Goal: Navigation & Orientation: Understand site structure

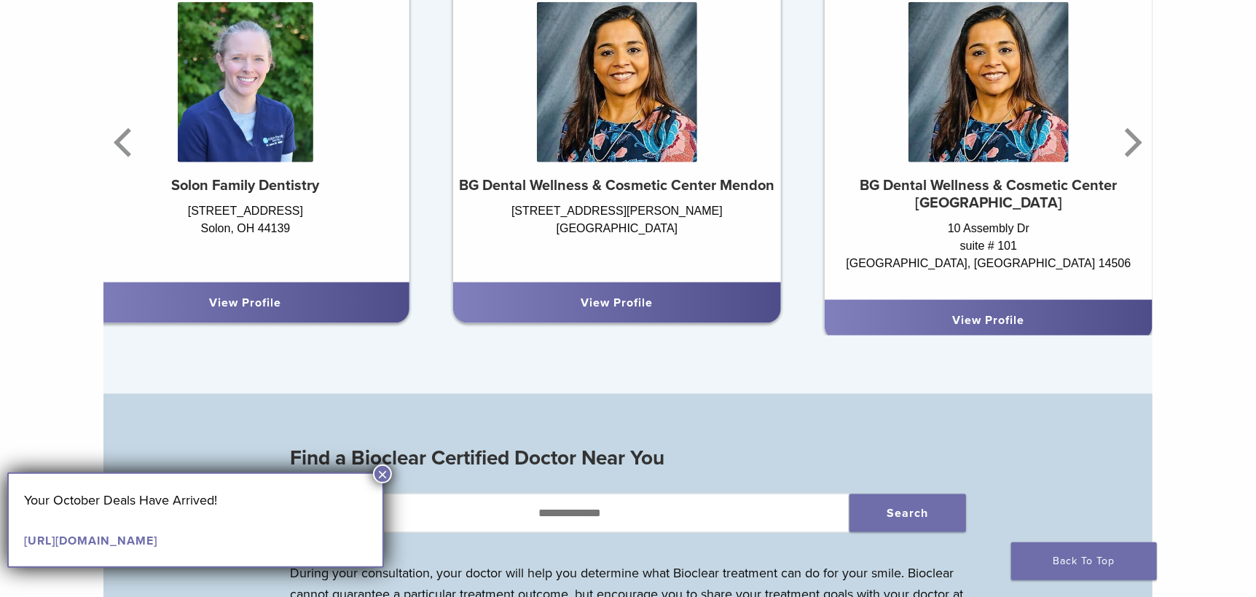
scroll to position [1456, 0]
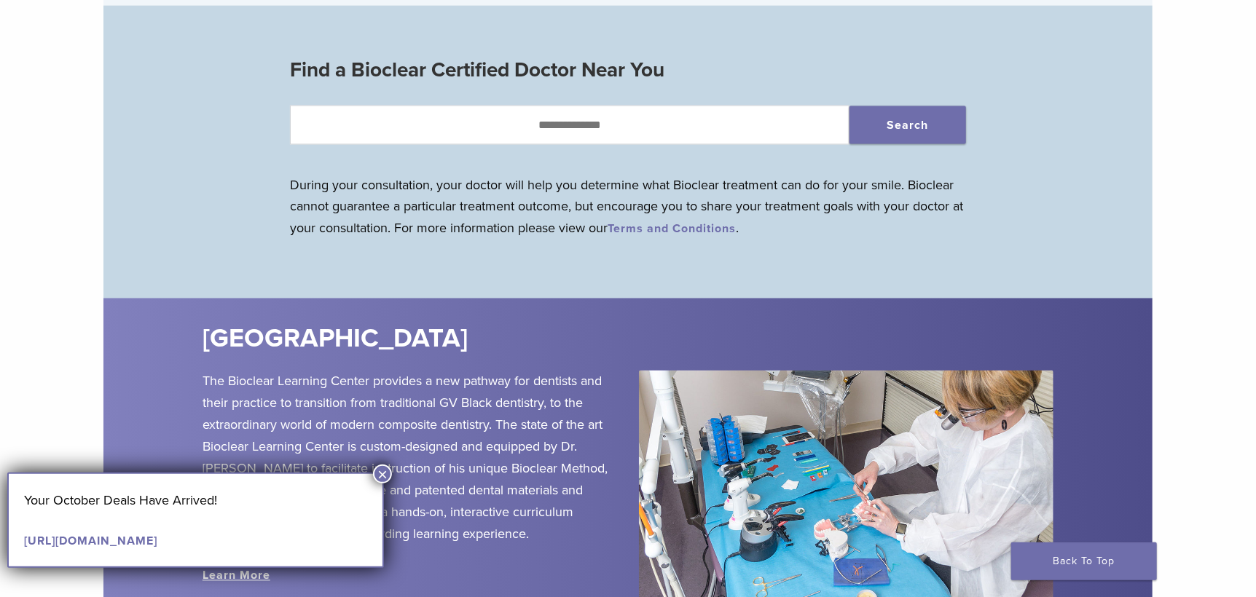
click at [377, 473] on button "×" at bounding box center [382, 474] width 19 height 19
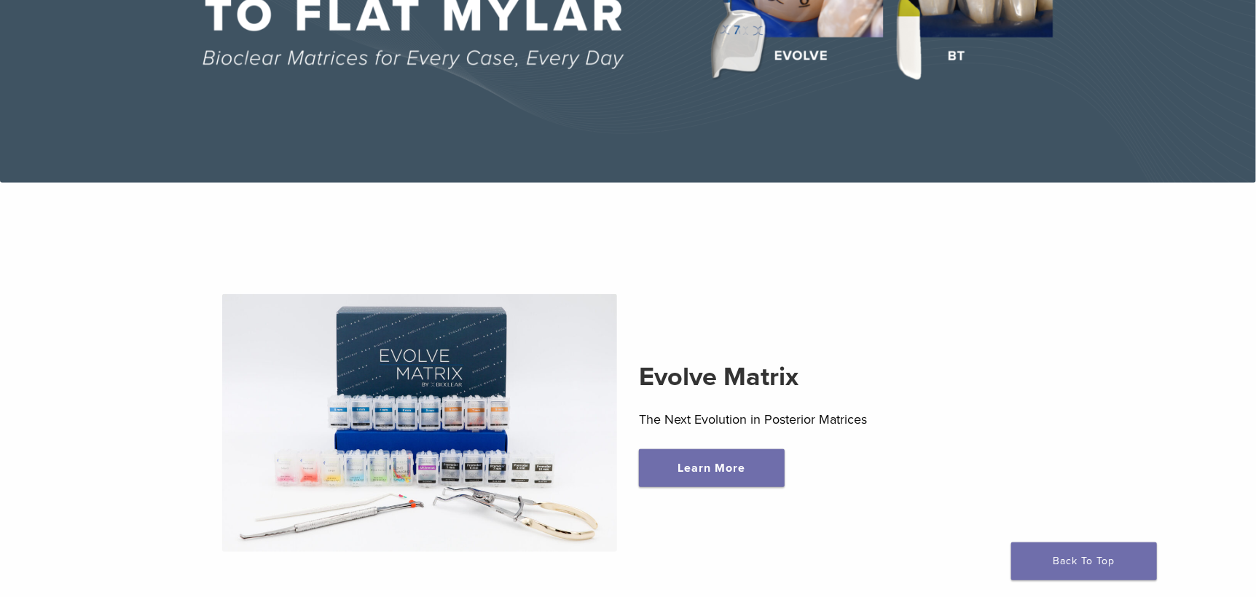
scroll to position [0, 0]
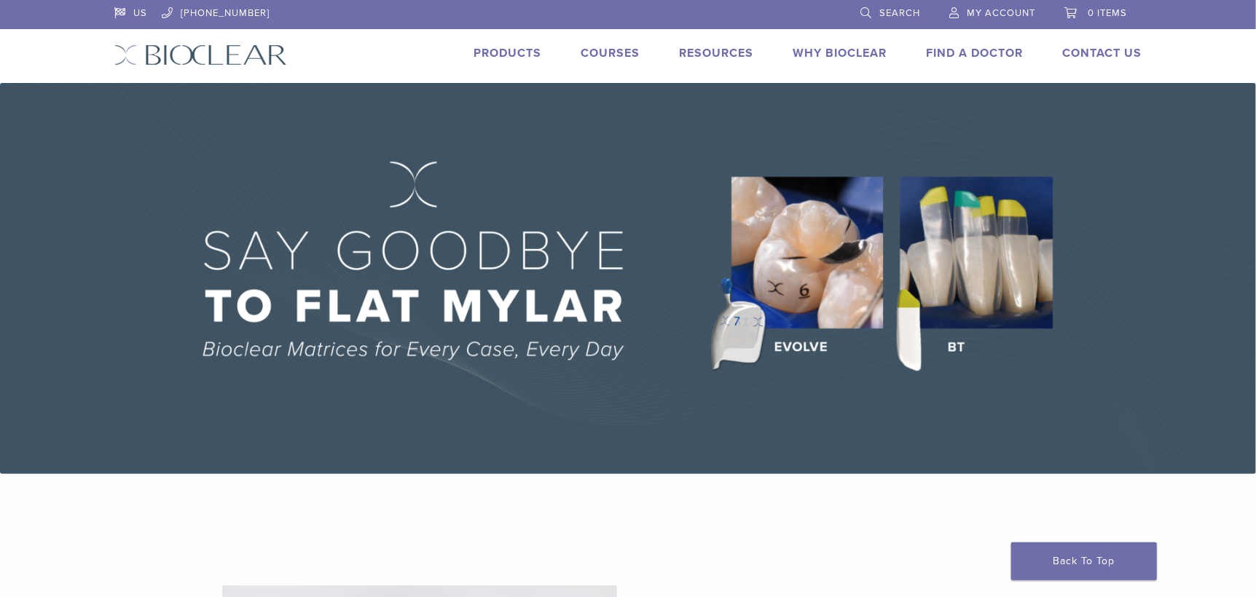
click at [508, 51] on link "Products" at bounding box center [507, 53] width 68 height 15
click at [822, 54] on link "Why Bioclear" at bounding box center [839, 53] width 94 height 15
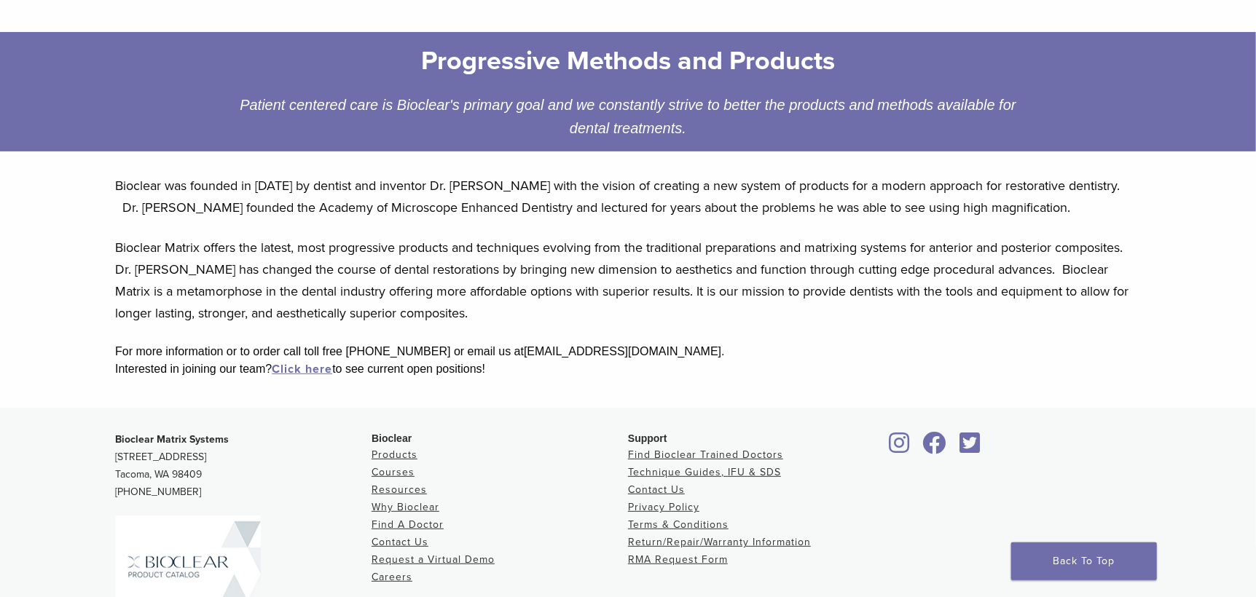
scroll to position [291, 0]
